Goal: Task Accomplishment & Management: Manage account settings

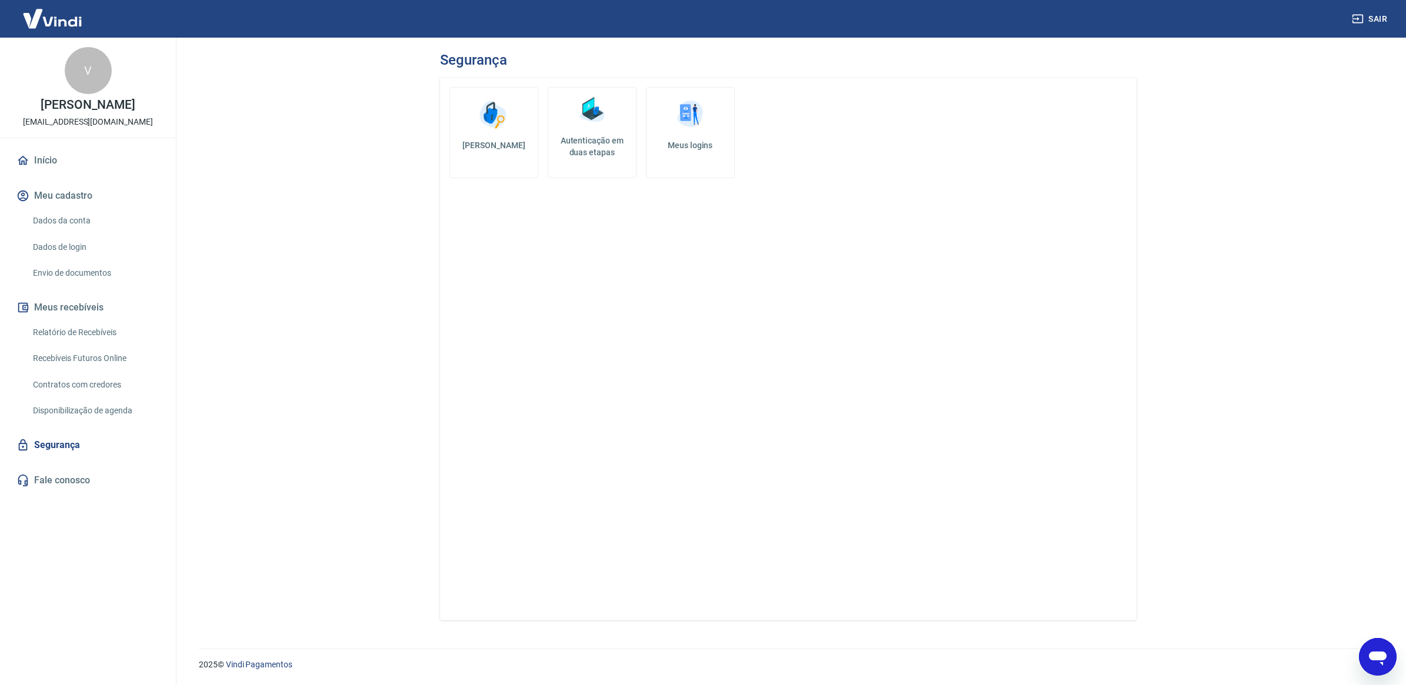
click at [86, 199] on button "Meu cadastro" at bounding box center [88, 196] width 148 height 26
click at [81, 223] on link "Dados da conta" at bounding box center [95, 221] width 134 height 24
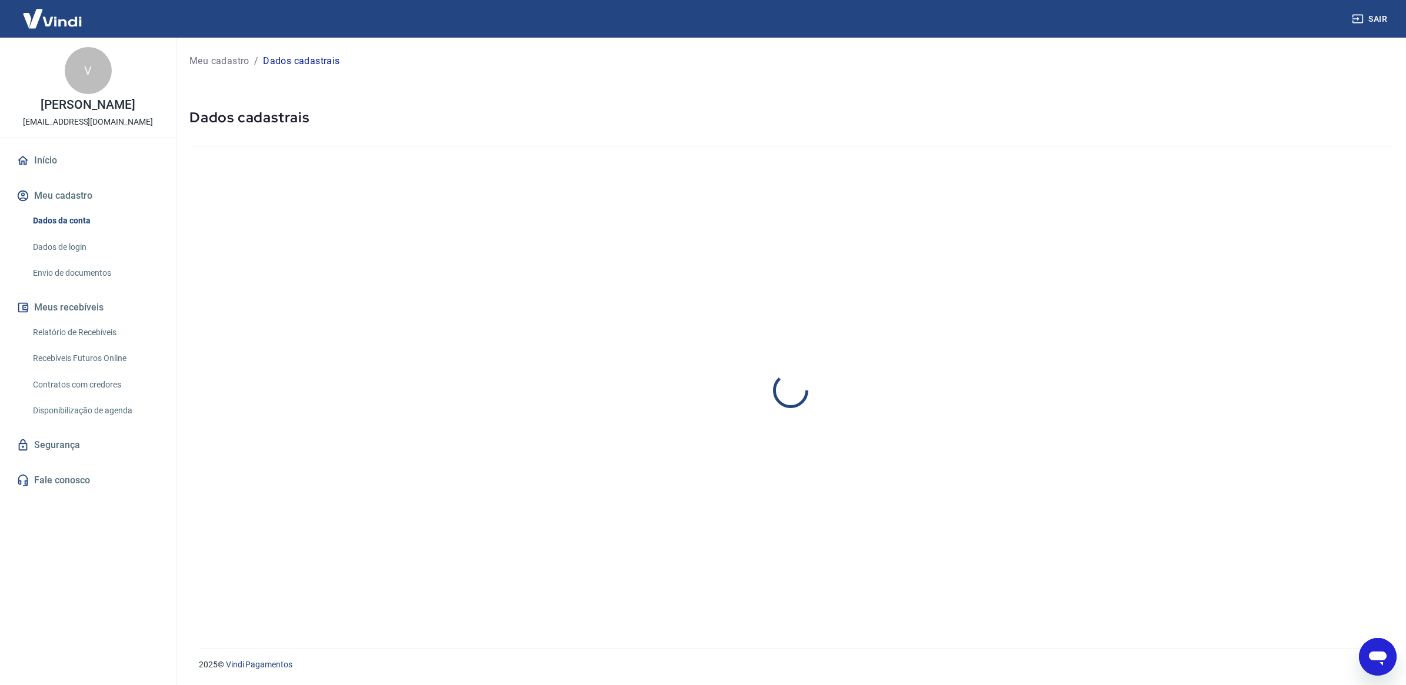
select select "PR"
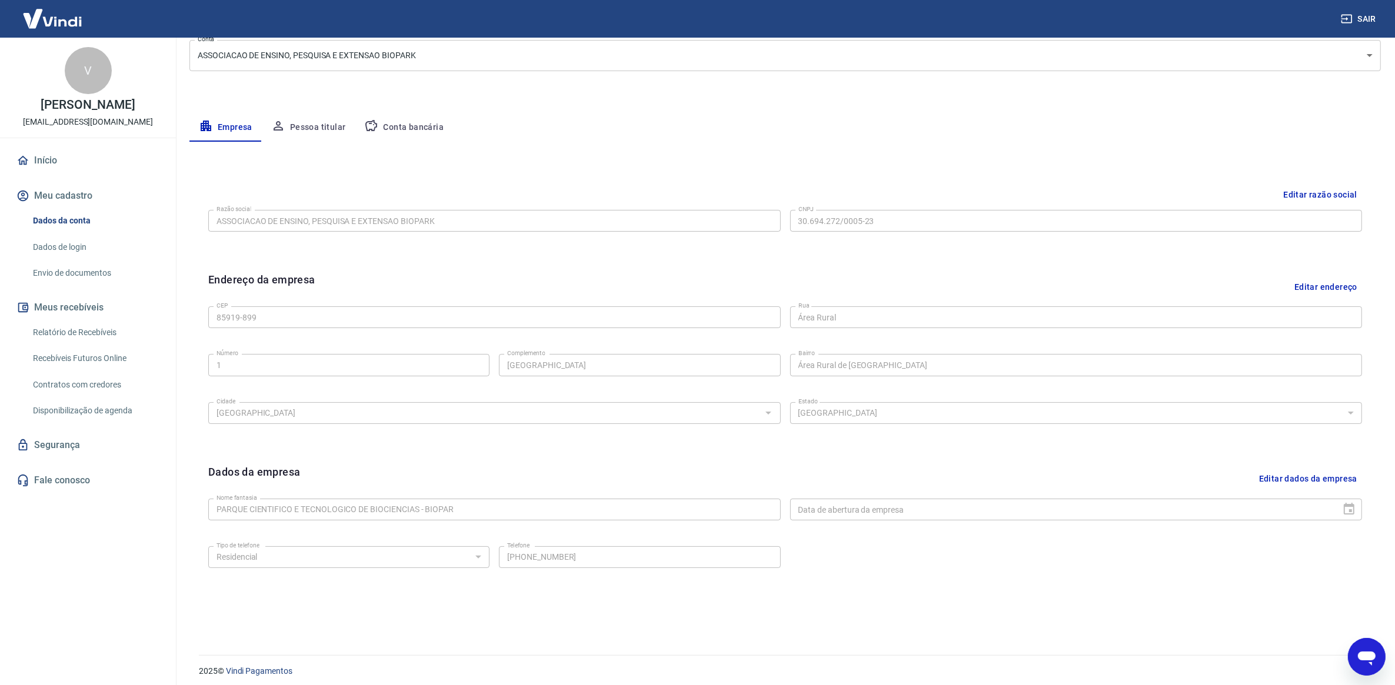
scroll to position [162, 0]
click at [903, 557] on div "Tipo de telefone Residencial Comercial Tipo de telefone Telefone [PHONE_NUMBER]…" at bounding box center [784, 560] width 1153 height 48
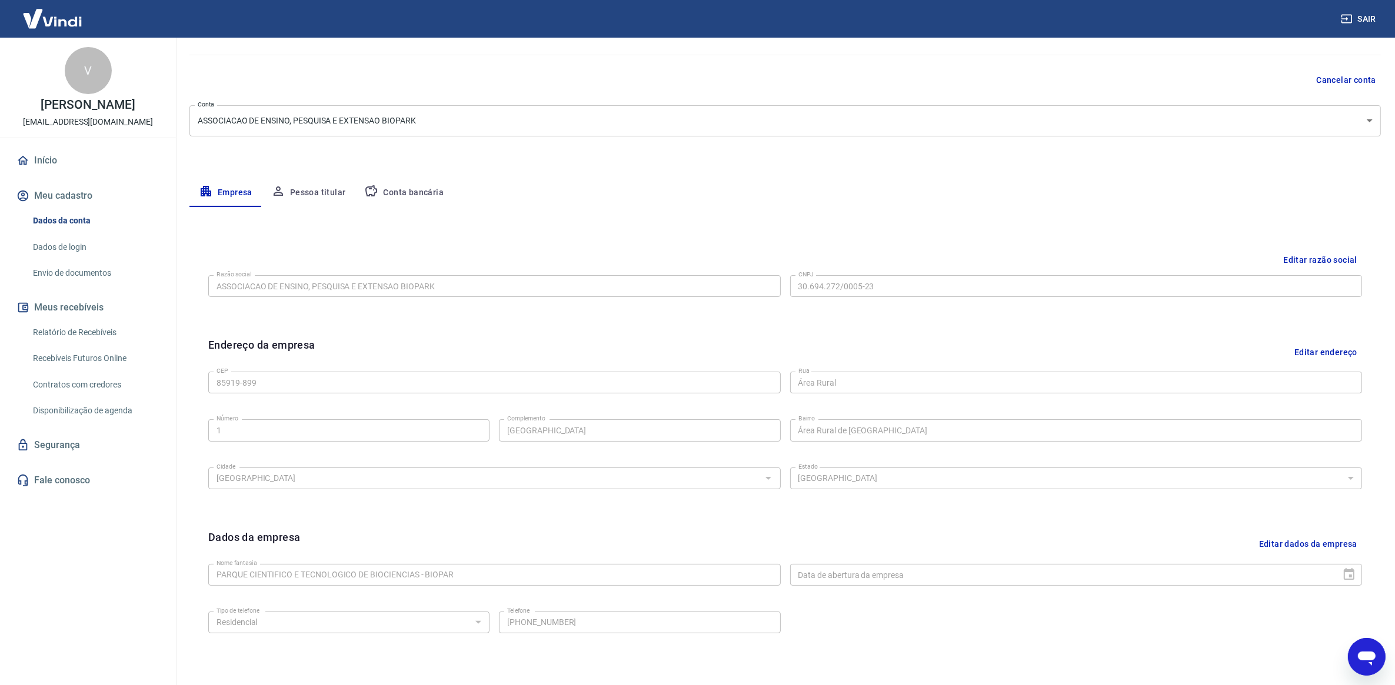
scroll to position [0, 0]
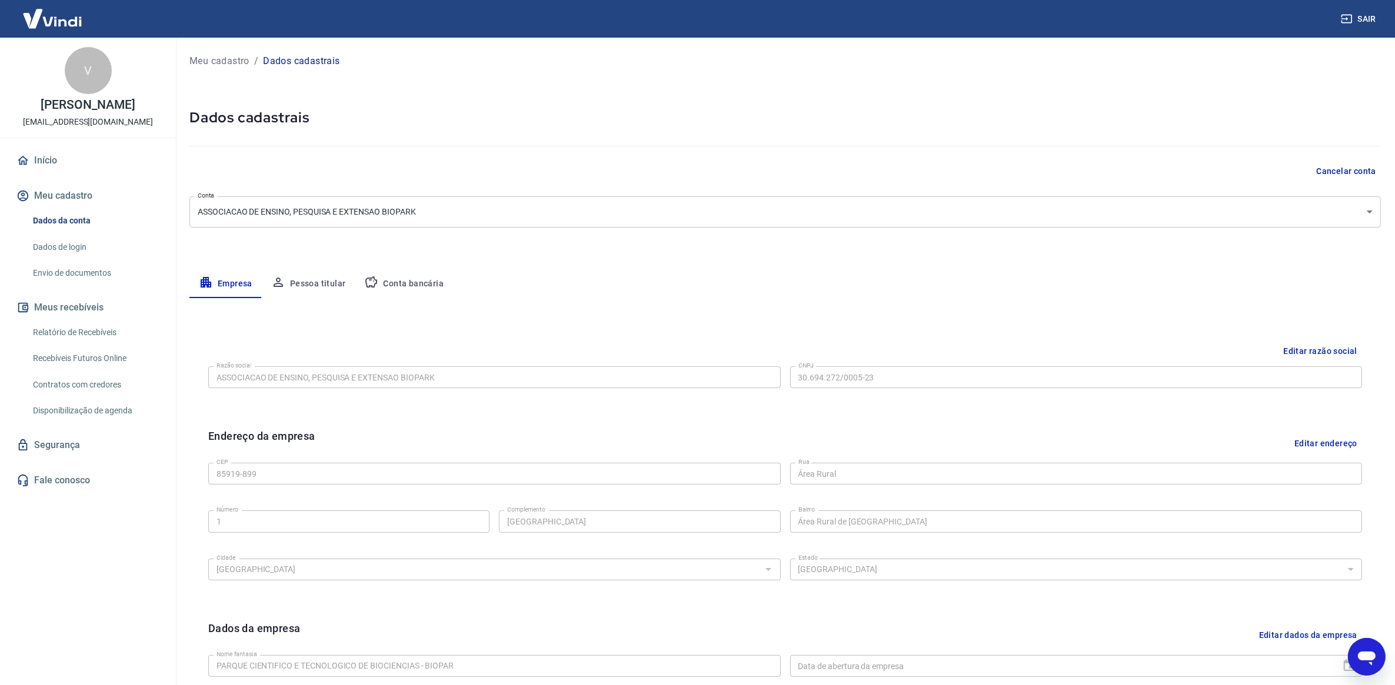
click at [65, 245] on link "Dados de login" at bounding box center [95, 247] width 134 height 24
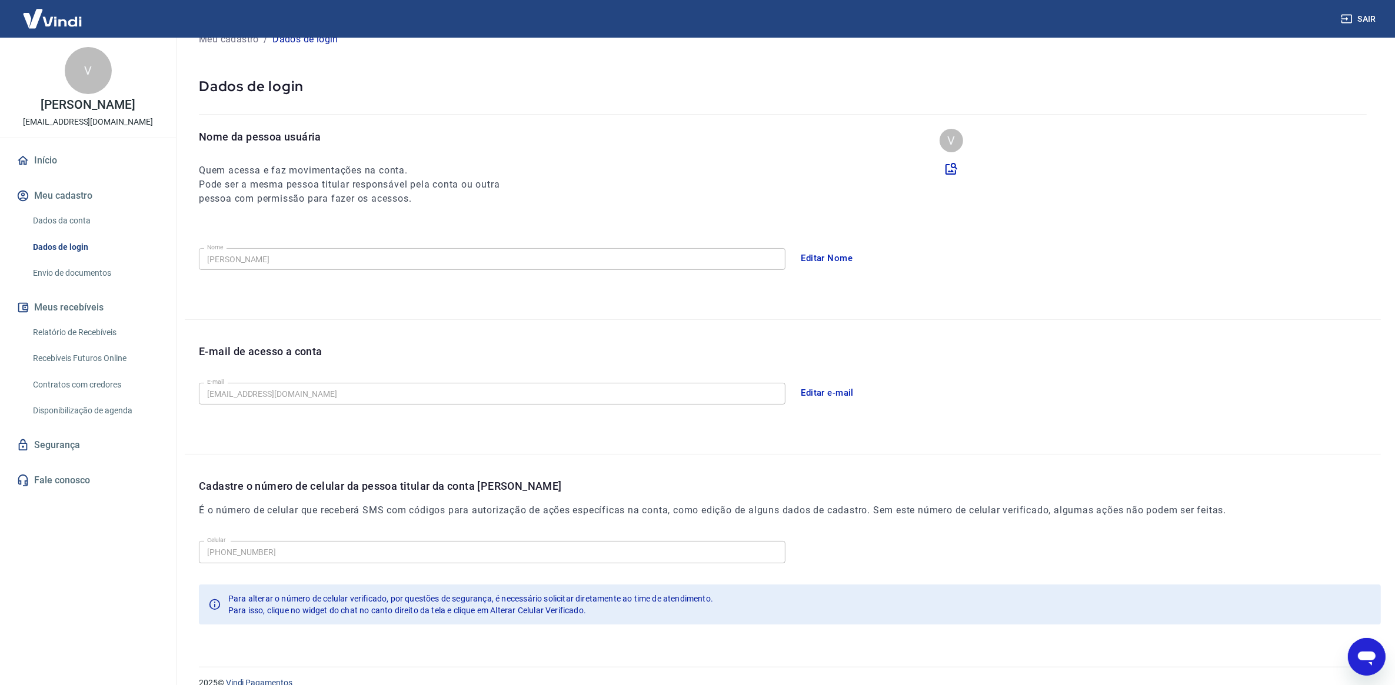
scroll to position [54, 0]
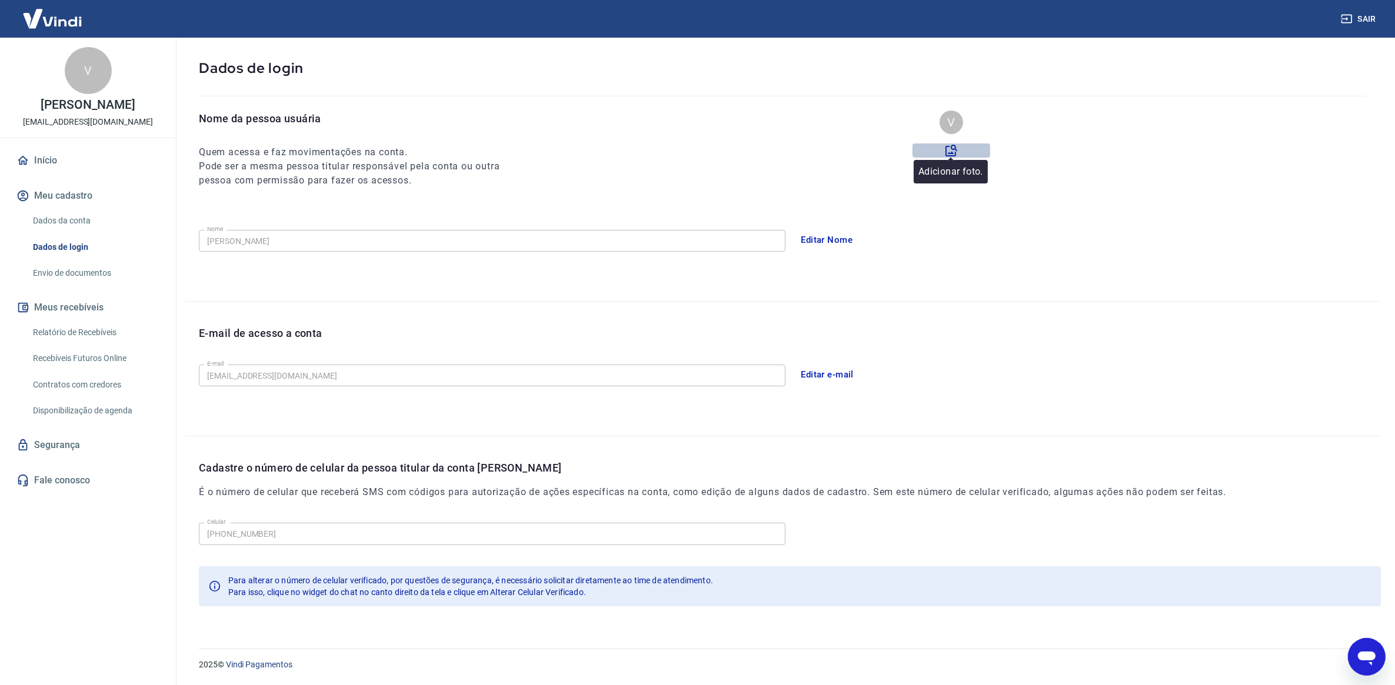
click at [953, 149] on icon at bounding box center [951, 151] width 12 height 12
click at [0, 0] on input "file" at bounding box center [0, 0] width 0 height 0
click at [927, 308] on div "E-mail de acesso a conta E-mail [EMAIL_ADDRESS][DOMAIN_NAME] E-mail Editar e-ma…" at bounding box center [783, 369] width 1196 height 134
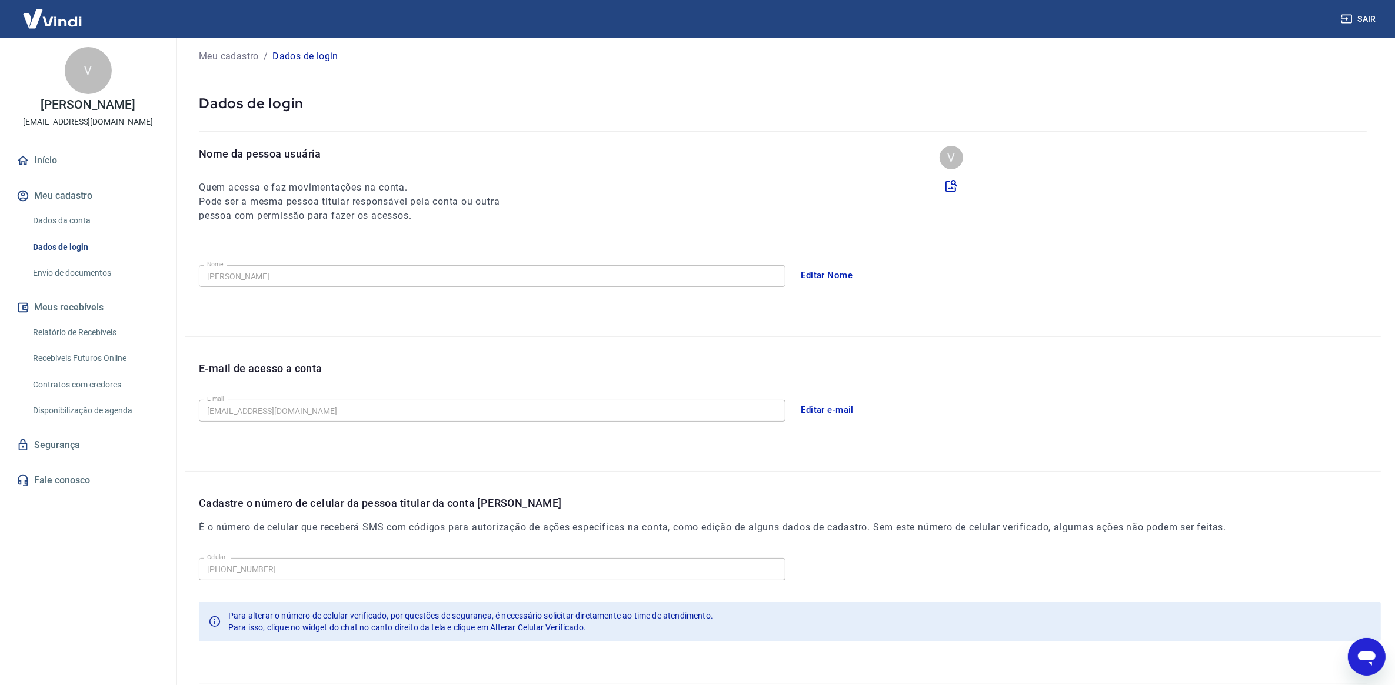
scroll to position [0, 0]
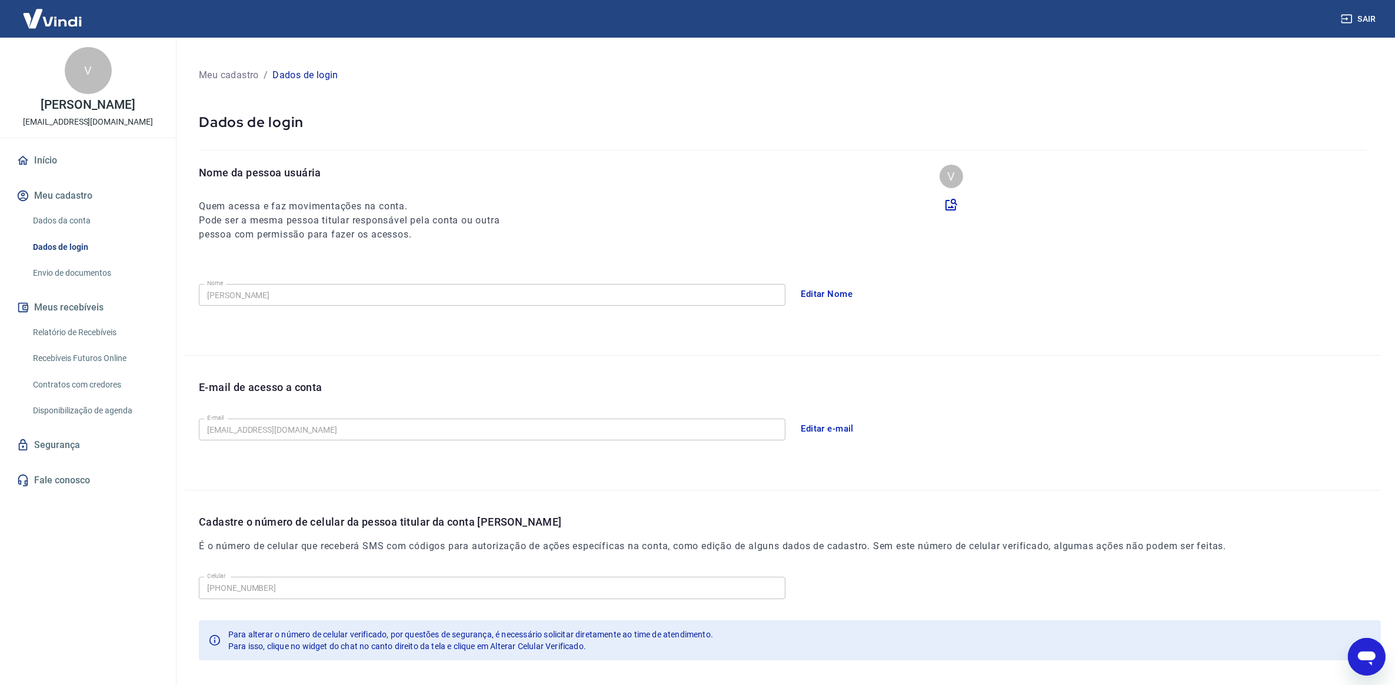
click at [101, 278] on link "Envio de documentos" at bounding box center [95, 273] width 134 height 24
